Goal: Navigation & Orientation: Find specific page/section

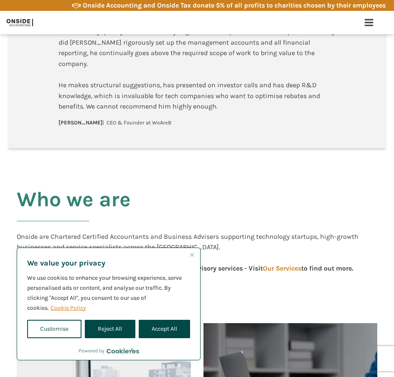
scroll to position [251, 0]
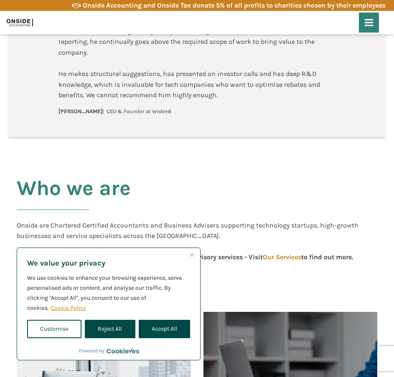
click at [370, 18] on icon at bounding box center [369, 23] width 10 height 10
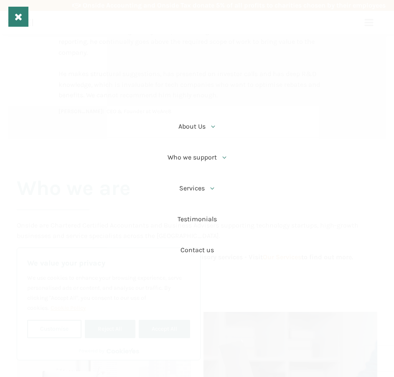
click at [16, 18] on use at bounding box center [18, 17] width 7 height 7
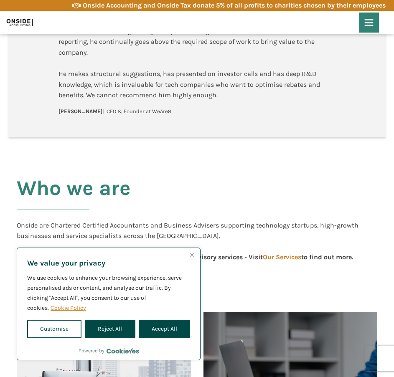
click at [367, 24] on icon at bounding box center [369, 23] width 10 height 10
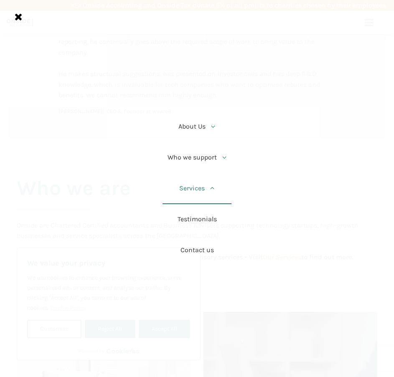
click at [216, 192] on div at bounding box center [211, 188] width 13 height 13
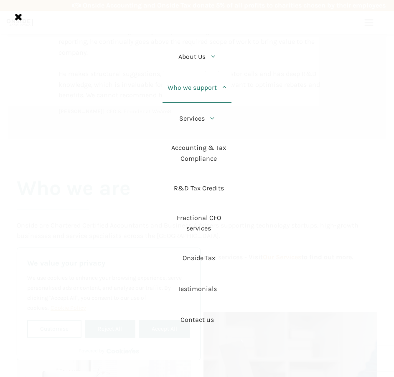
click at [225, 84] on icon at bounding box center [224, 87] width 7 height 7
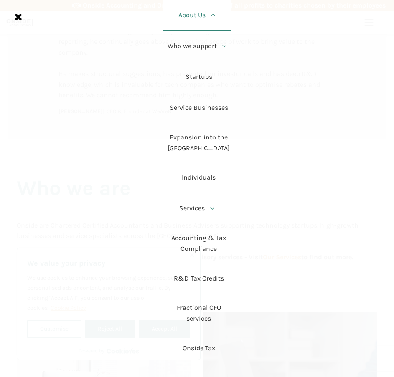
click at [218, 19] on link "About Us" at bounding box center [196, 15] width 69 height 31
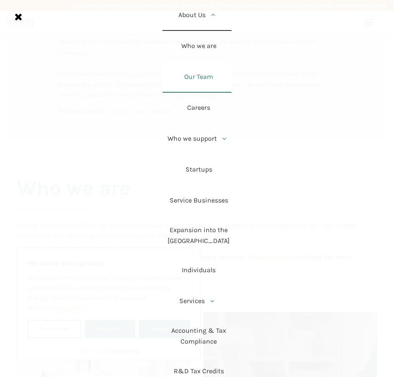
click at [210, 80] on link "Our Team" at bounding box center [196, 77] width 69 height 31
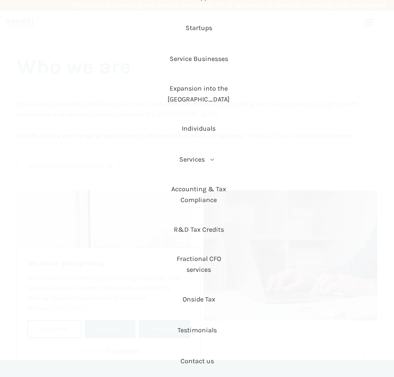
scroll to position [376, 0]
click at [201, 354] on link "Contact us" at bounding box center [196, 361] width 69 height 31
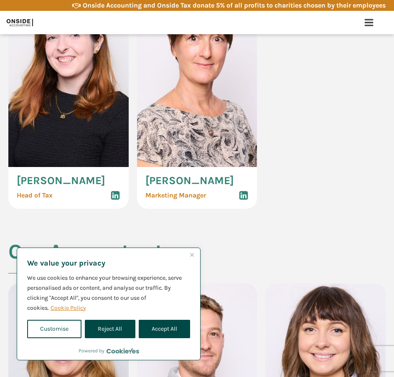
scroll to position [1336, 0]
